Goal: Information Seeking & Learning: Learn about a topic

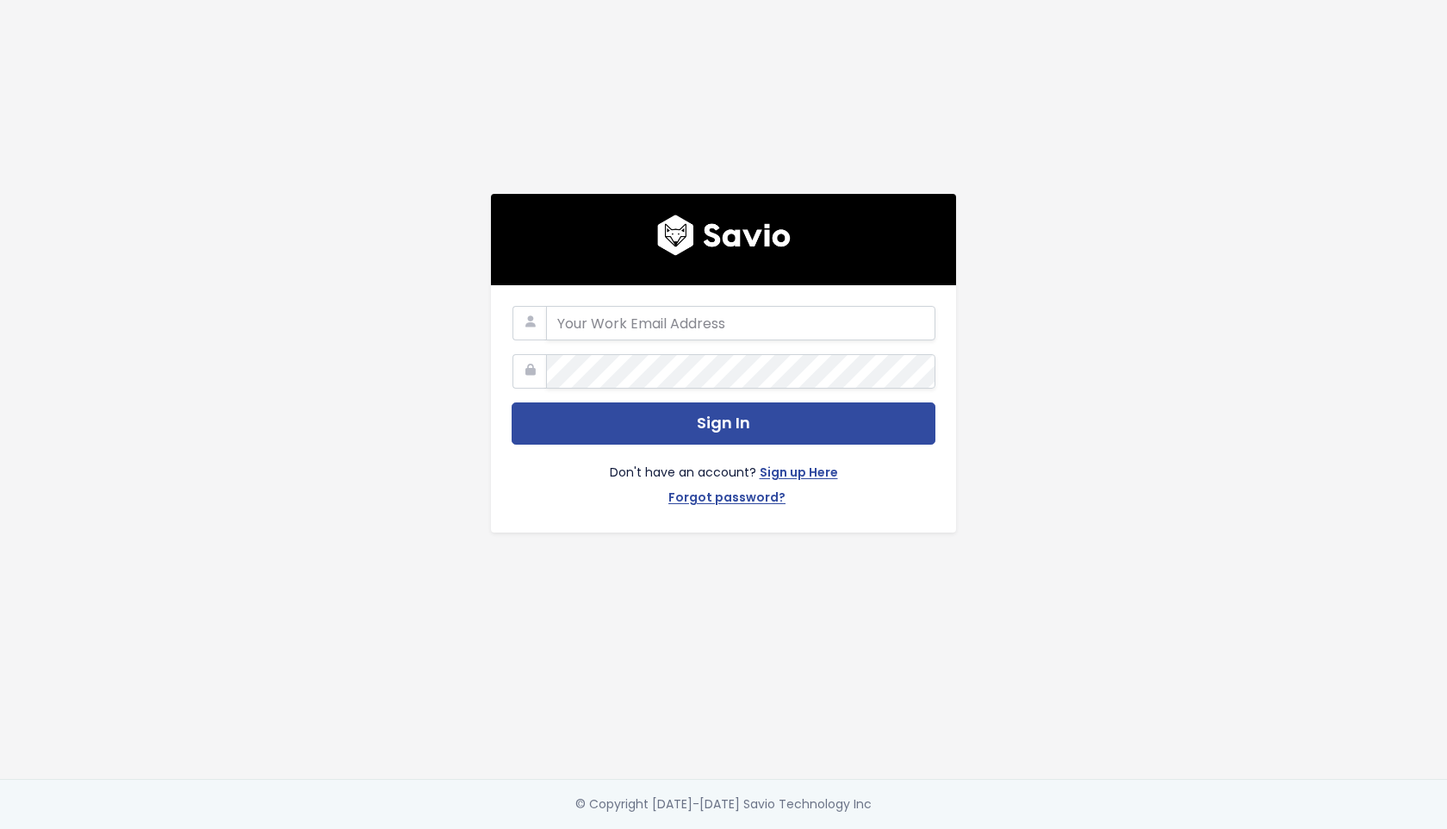
type input "[EMAIL_ADDRESS][DOMAIN_NAME]"
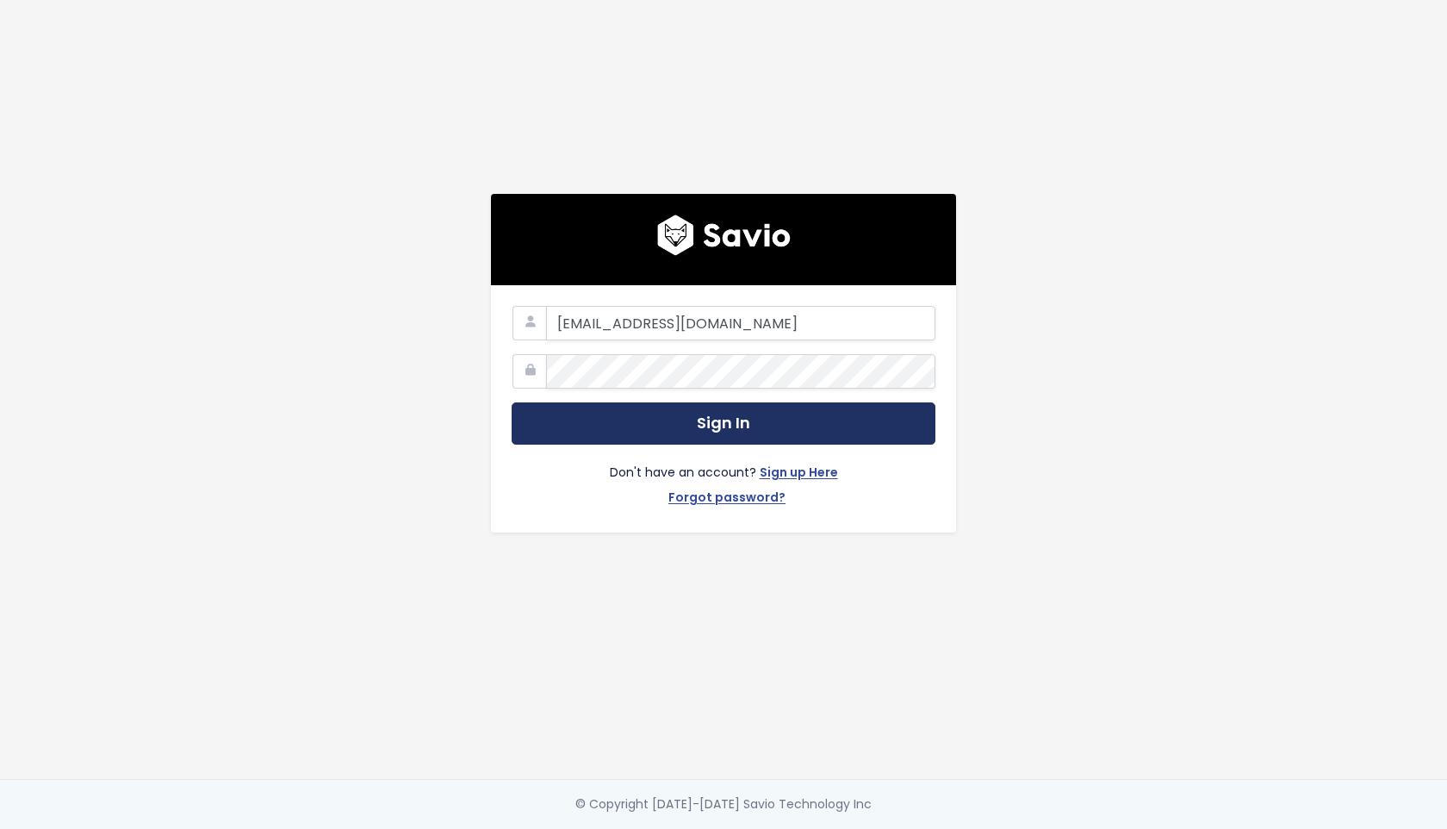
click at [613, 428] on button "Sign In" at bounding box center [724, 423] width 424 height 42
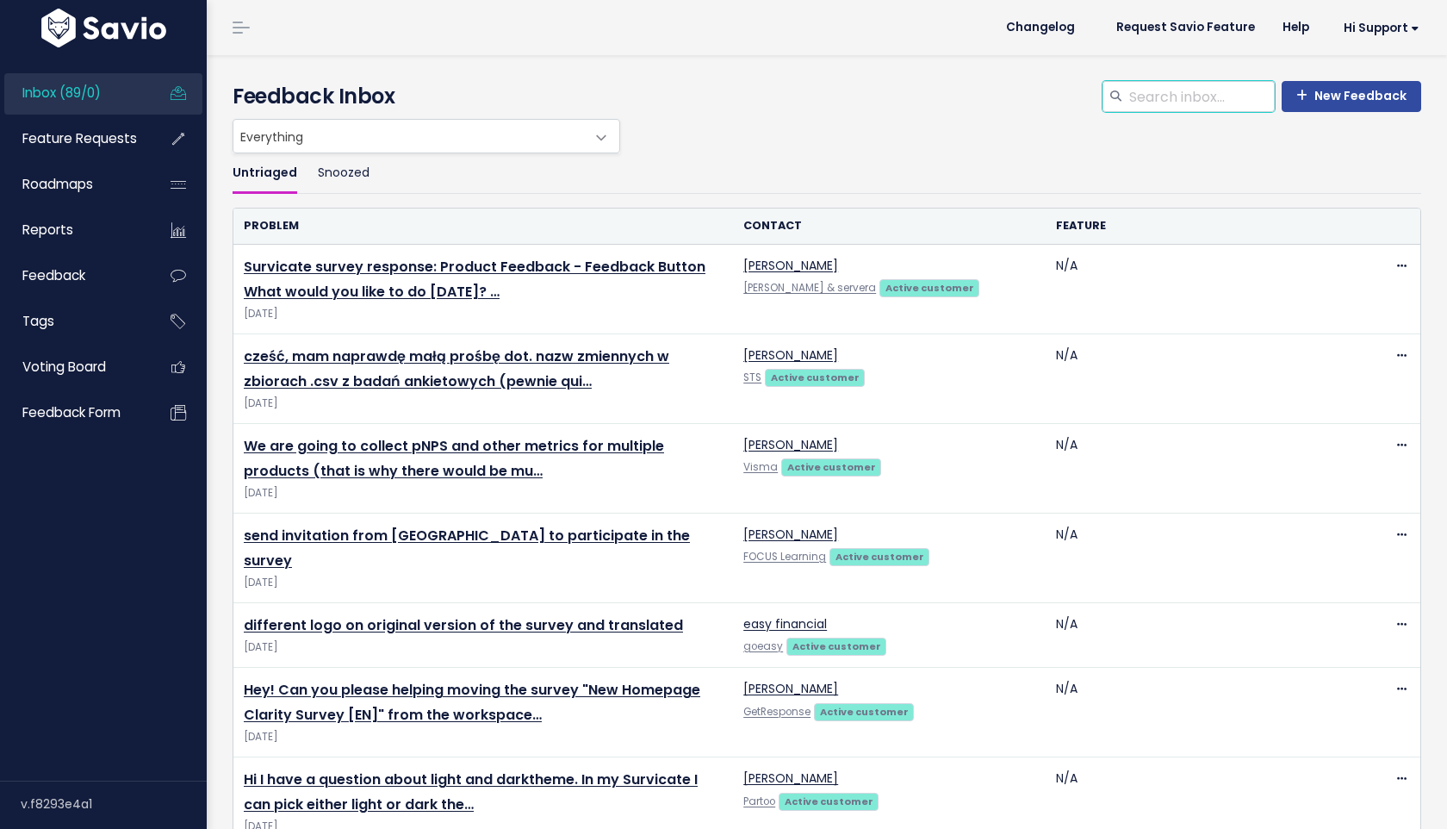
click at [1202, 95] on input "search" at bounding box center [1201, 96] width 147 height 31
type input "onesignal"
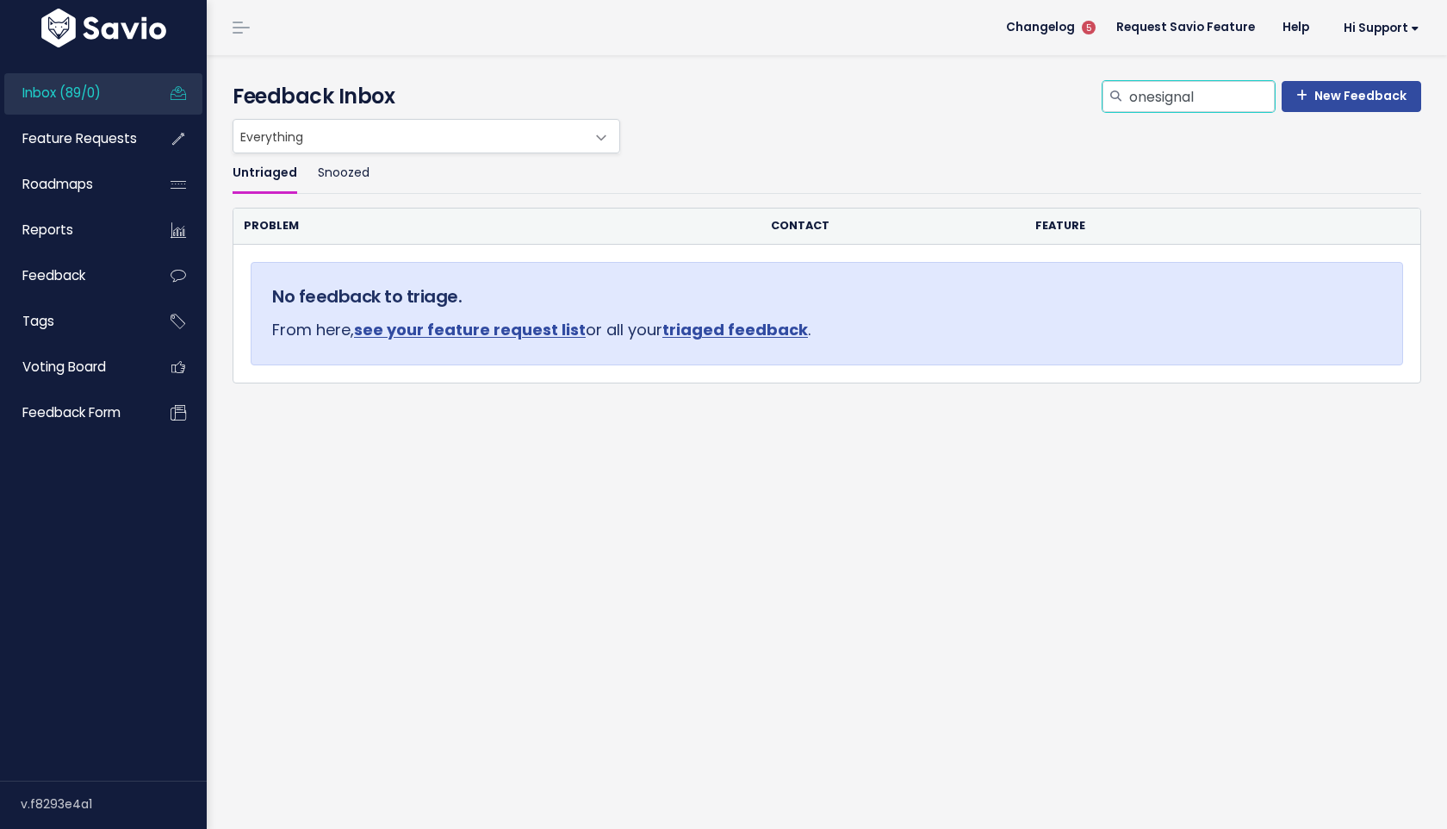
click at [1157, 96] on input "onesignal" at bounding box center [1201, 96] width 147 height 31
type input "one signal"
click at [113, 140] on span "Feature Requests" at bounding box center [79, 138] width 115 height 18
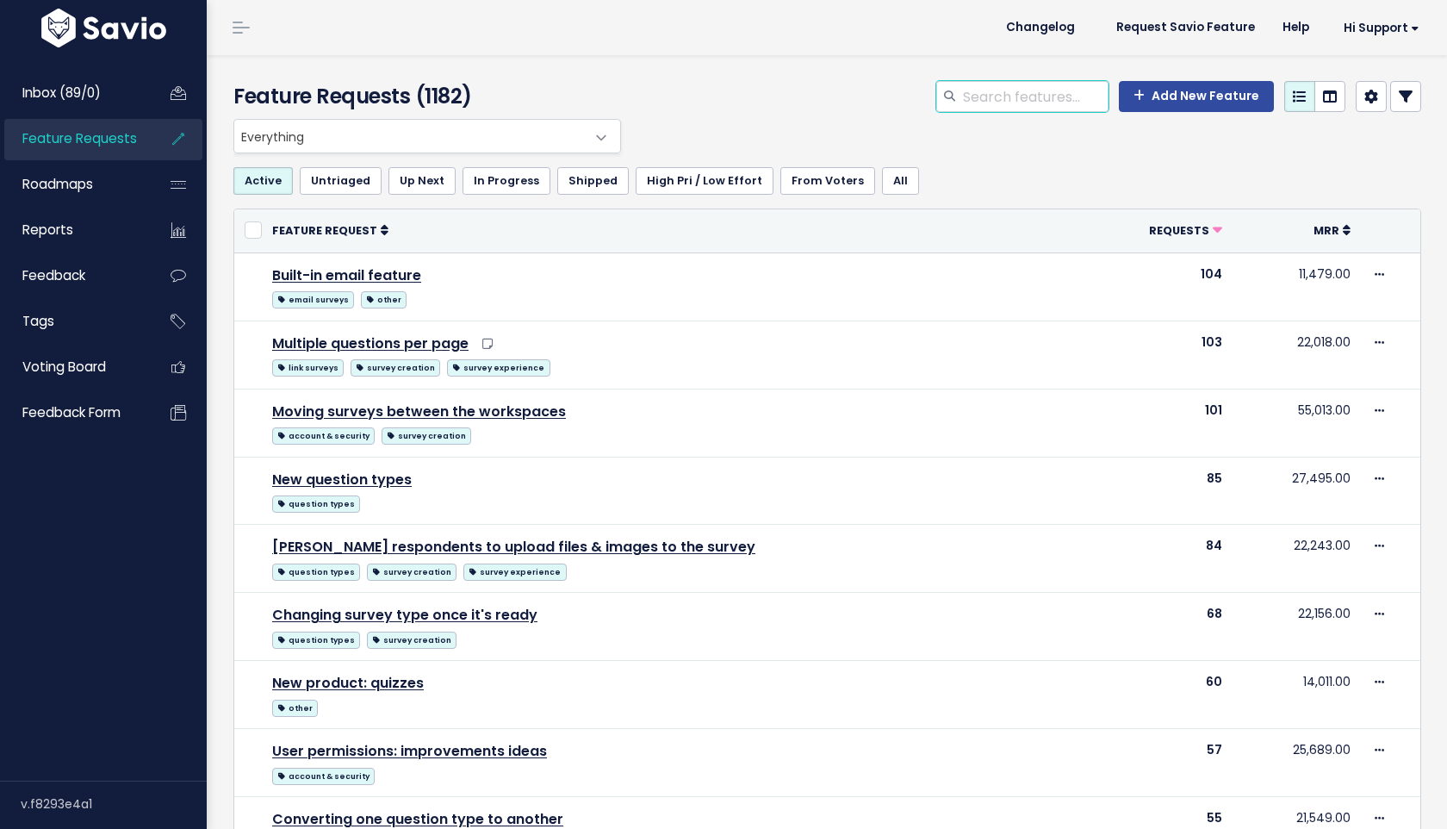
click at [1052, 99] on input "search" at bounding box center [1034, 96] width 147 height 31
type input "onesignal"
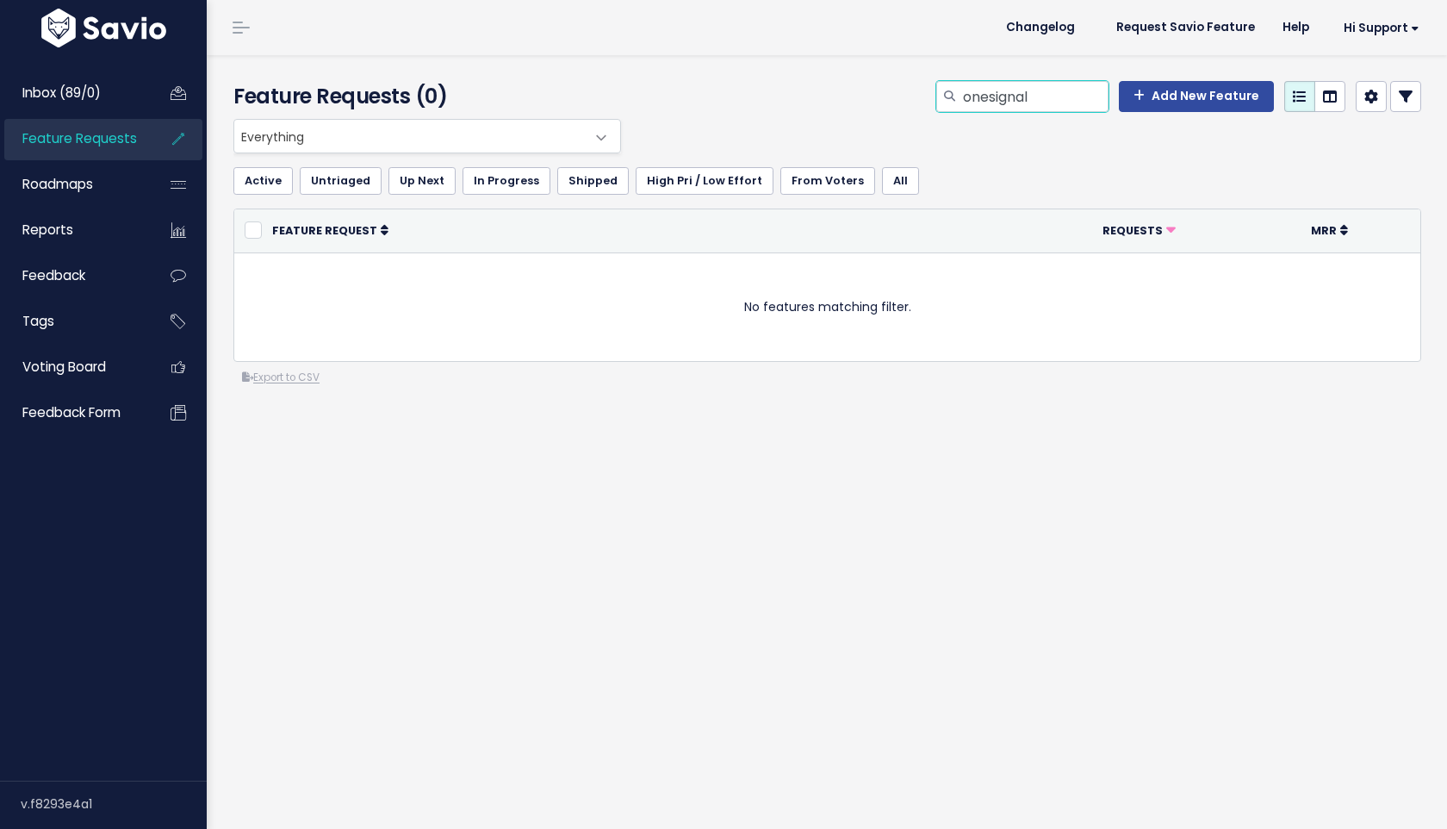
click at [1036, 109] on input "onesignal" at bounding box center [1034, 96] width 147 height 31
click at [993, 97] on input "onesignal" at bounding box center [1034, 96] width 147 height 31
type input "one signal"
click at [1024, 79] on div "Feature Requests (0) one signal Add New Feature" at bounding box center [824, 87] width 1235 height 64
click at [1015, 94] on input "one signal" at bounding box center [1034, 96] width 147 height 31
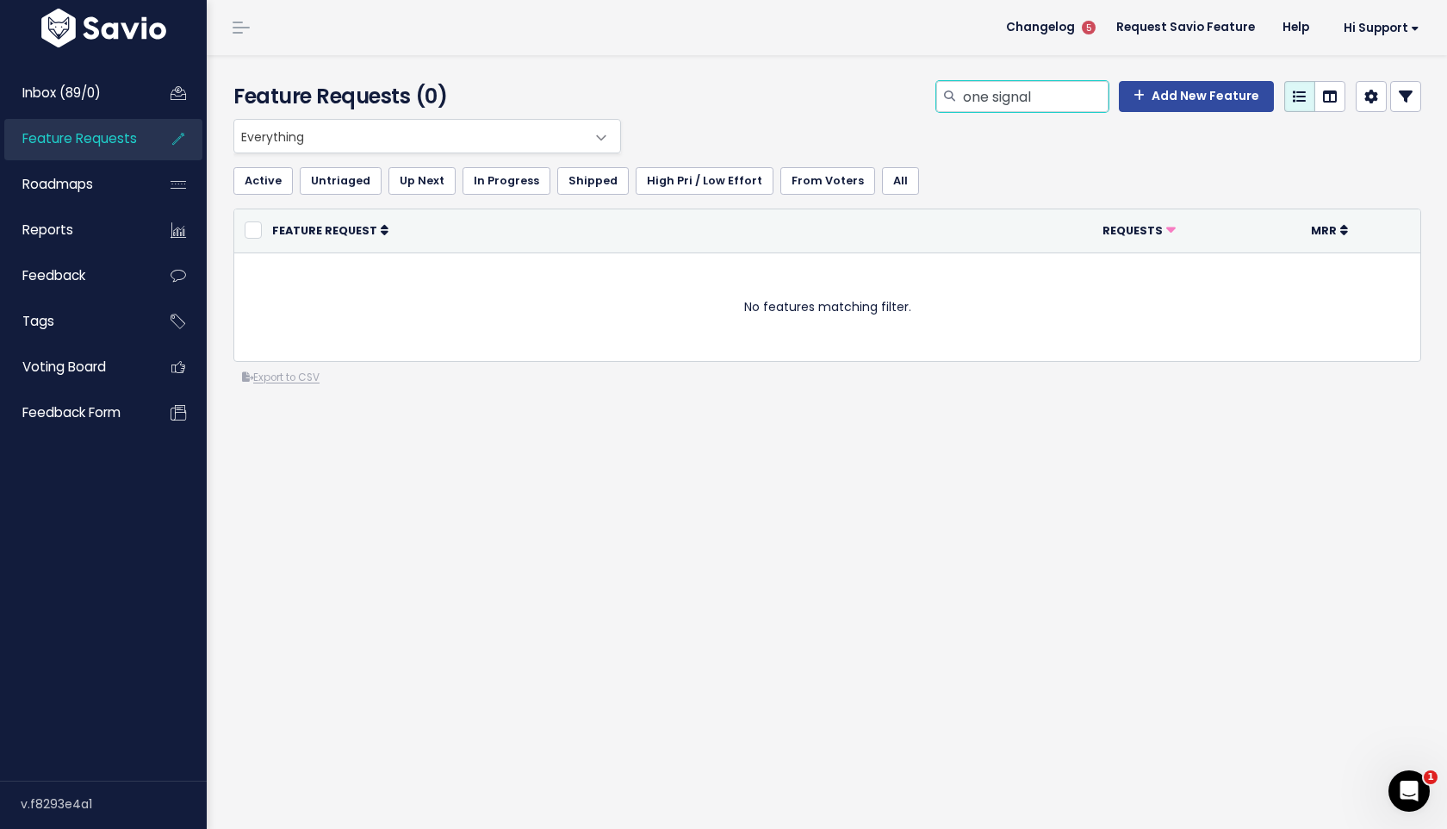
click at [1015, 94] on input "one signal" at bounding box center [1034, 96] width 147 height 31
type input "trusted shops"
click at [1067, 99] on input "trusted shops" at bounding box center [1034, 96] width 147 height 31
click at [1029, 96] on input "trusted shops" at bounding box center [1034, 96] width 147 height 31
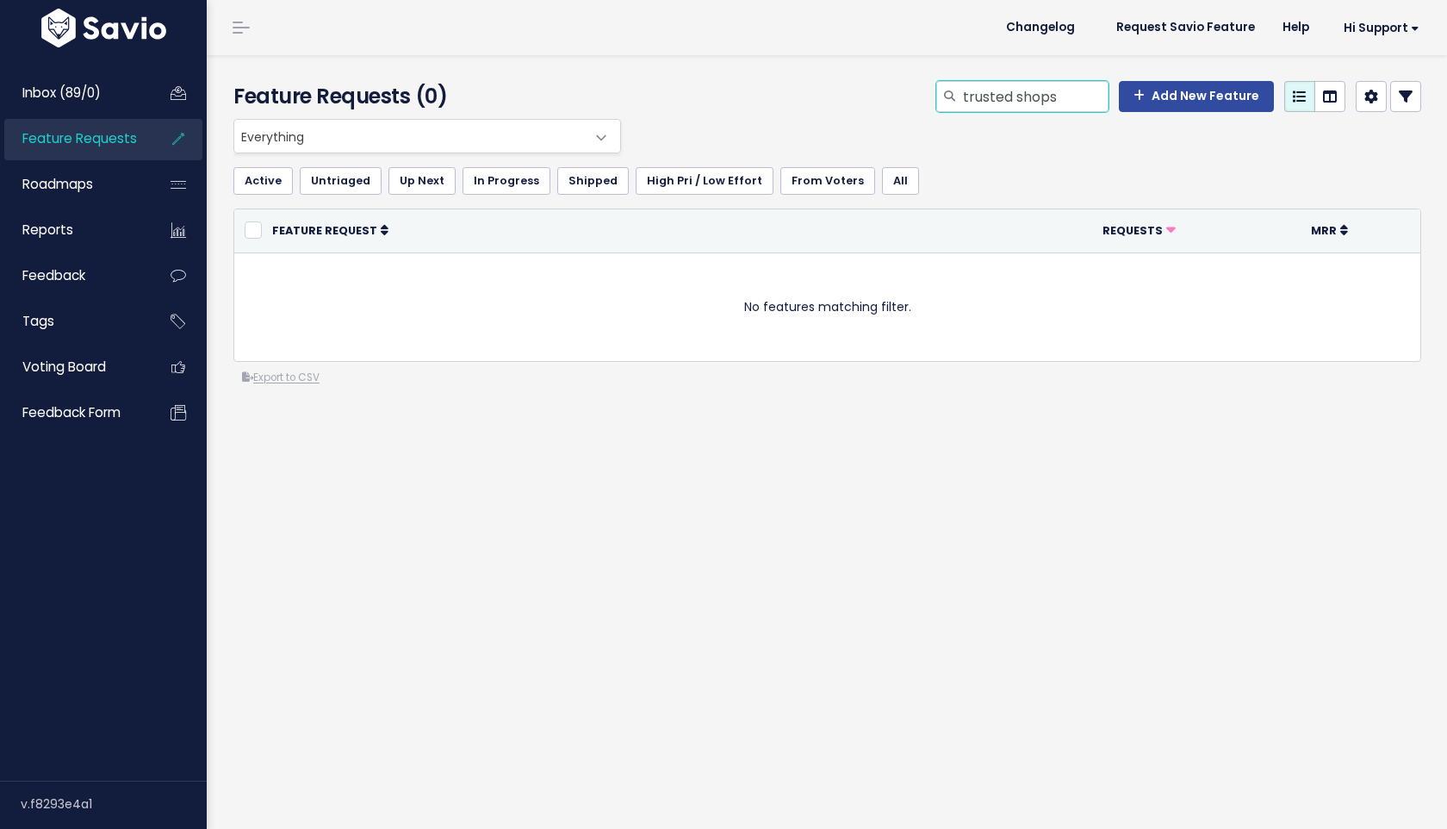
click at [1029, 96] on input "trusted shops" at bounding box center [1034, 96] width 147 height 31
type input "etrusted"
click at [137, 84] on link "Inbox (89/0)" at bounding box center [73, 93] width 139 height 40
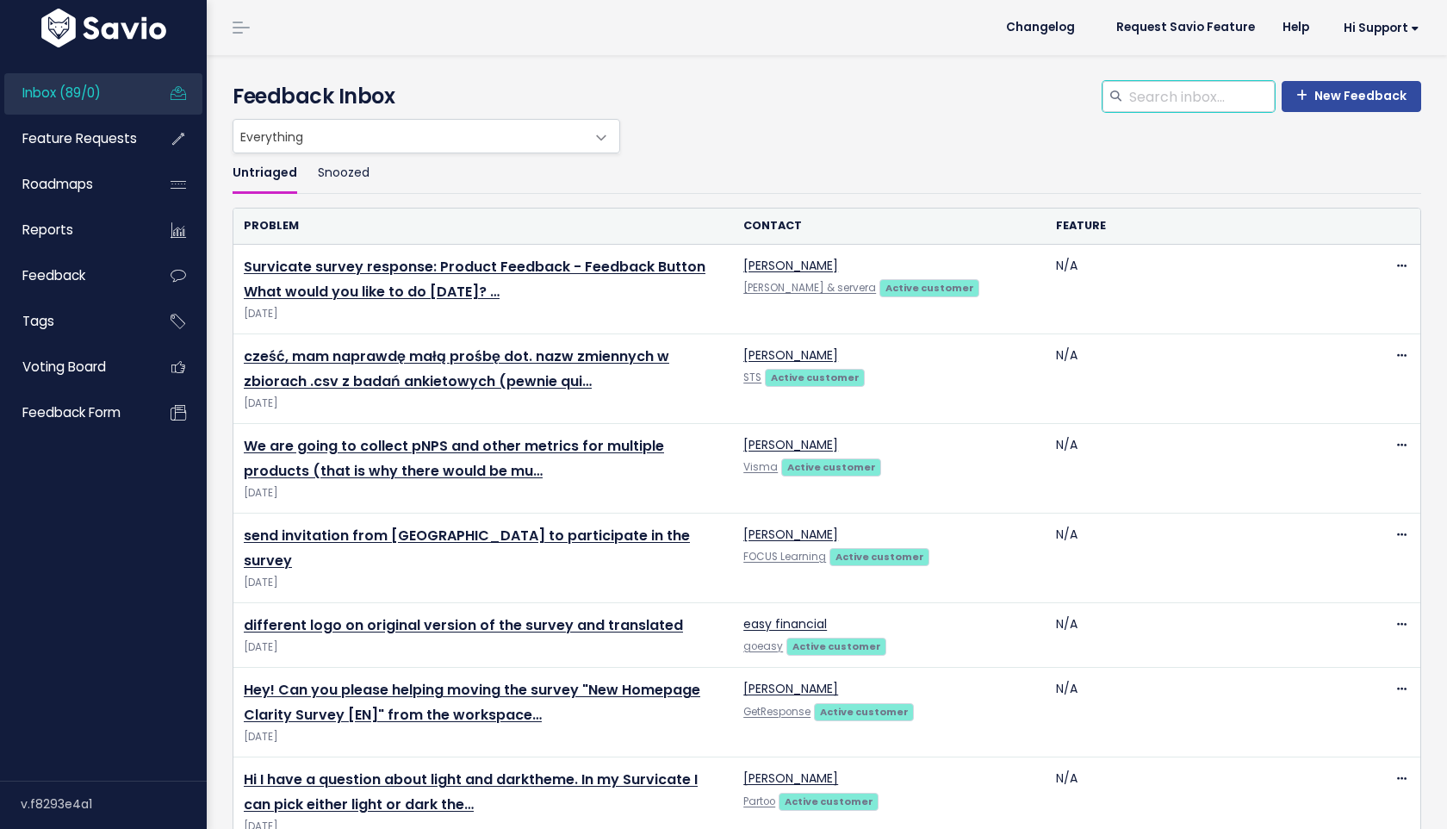
click at [1132, 104] on input "search" at bounding box center [1201, 96] width 147 height 31
type input "trusted"
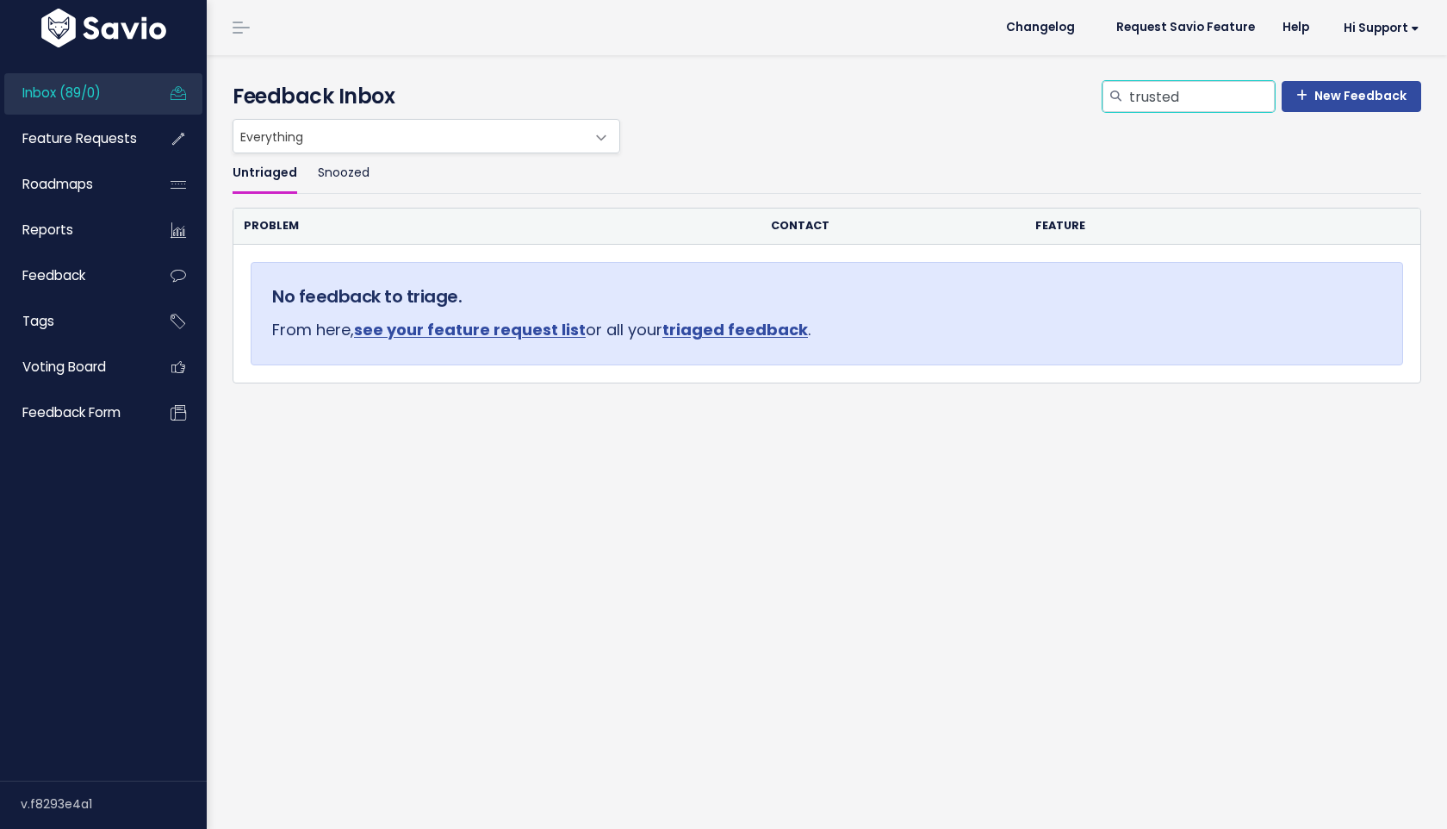
click at [1193, 100] on input "trusted" at bounding box center [1201, 96] width 147 height 31
type input "trusted shops"
click at [1224, 95] on input "trusted shops" at bounding box center [1201, 96] width 147 height 31
type input "etrusted"
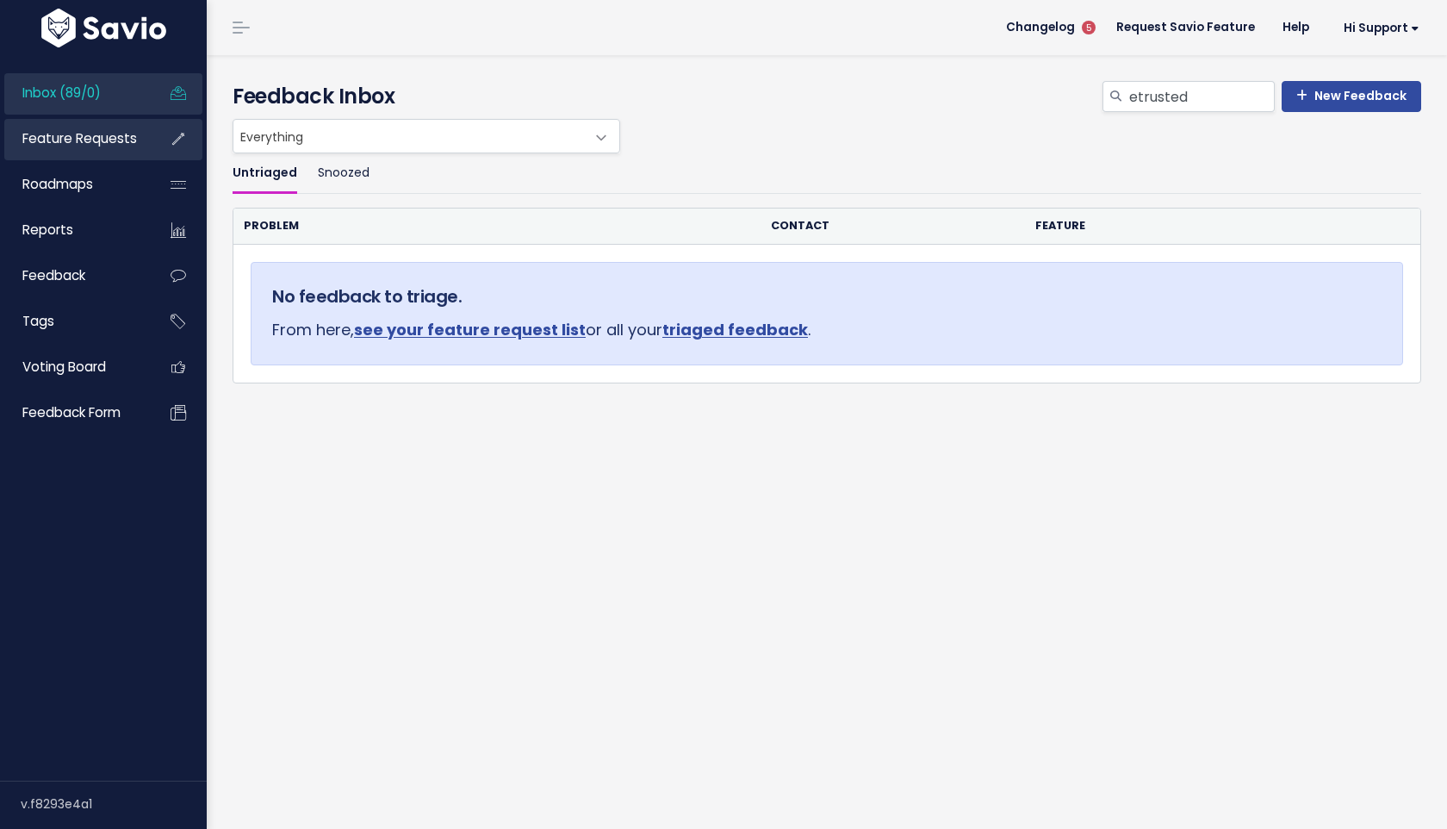
click at [134, 142] on span "Feature Requests" at bounding box center [79, 138] width 115 height 18
